Goal: Information Seeking & Learning: Understand process/instructions

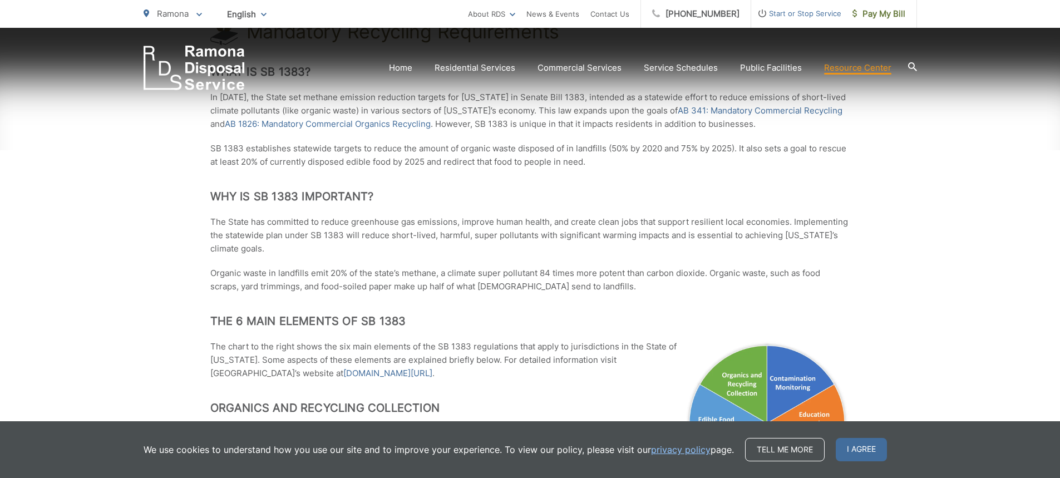
scroll to position [278, 0]
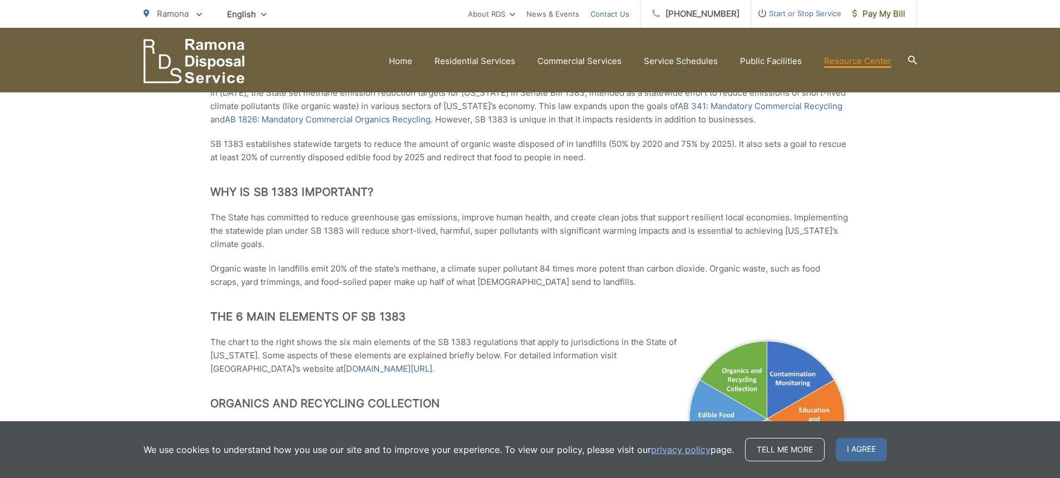
click at [616, 16] on link "Contact Us" at bounding box center [609, 13] width 39 height 13
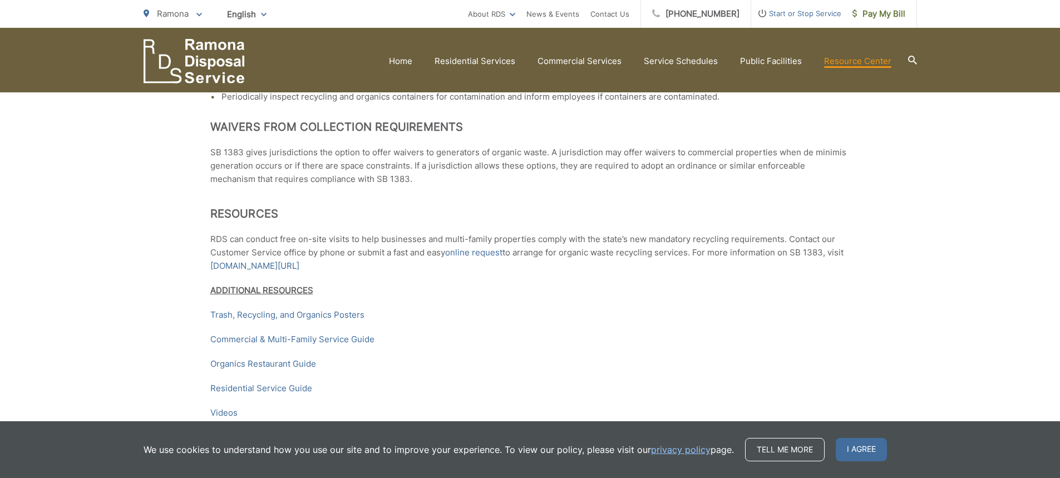
scroll to position [1712, 0]
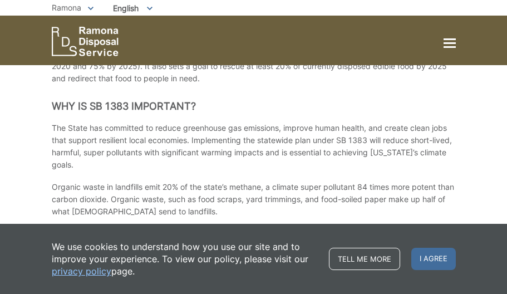
scroll to position [222, 0]
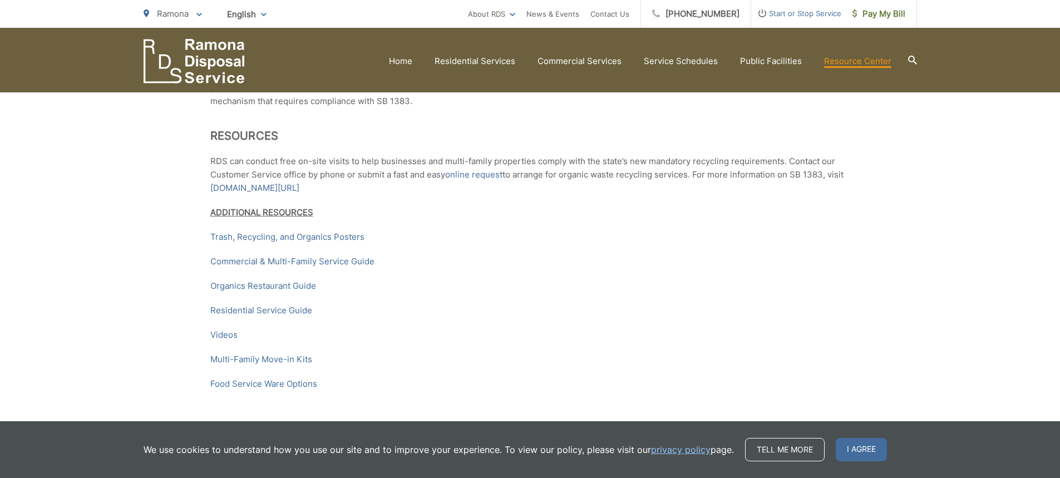
scroll to position [1712, 0]
